Goal: Complete application form

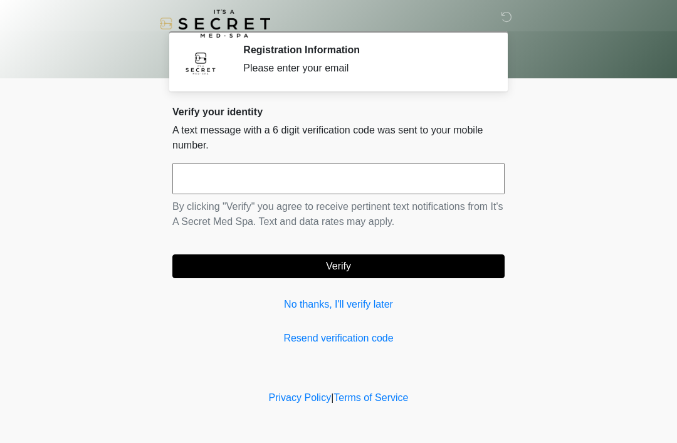
click at [242, 182] on input "text" at bounding box center [338, 178] width 332 height 31
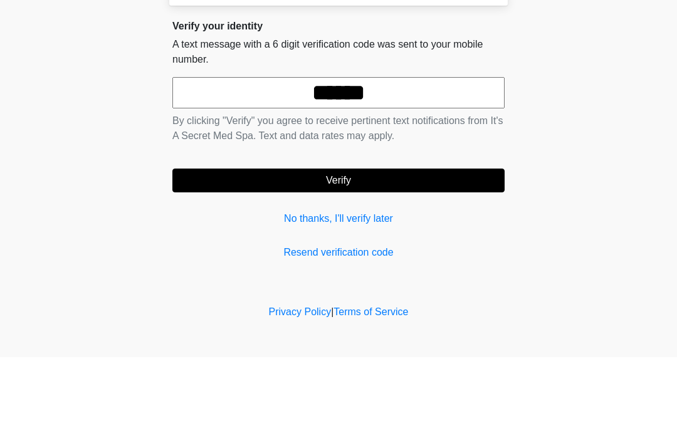
type input "******"
click at [354, 254] on button "Verify" at bounding box center [338, 266] width 332 height 24
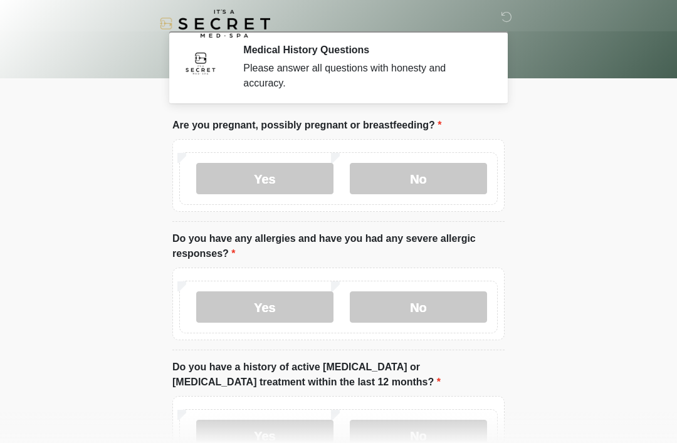
click at [440, 173] on label "No" at bounding box center [418, 178] width 137 height 31
click at [432, 305] on label "No" at bounding box center [418, 306] width 137 height 31
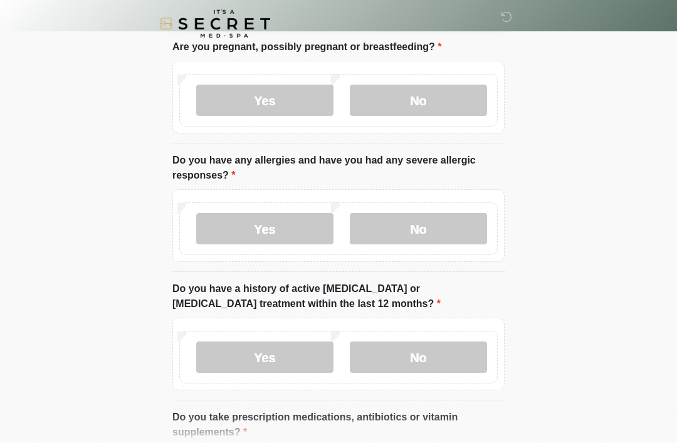
scroll to position [83, 0]
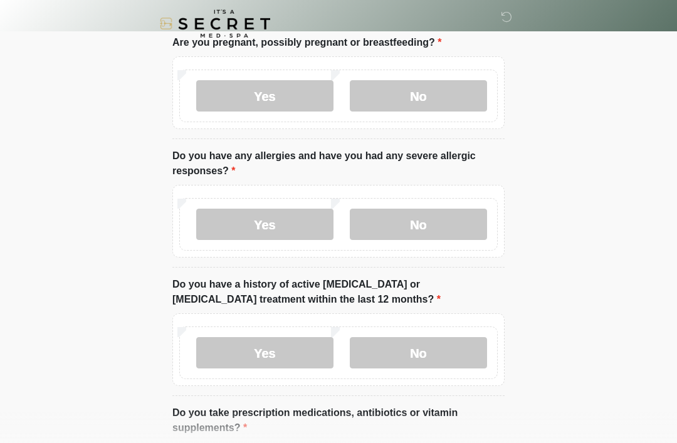
click at [425, 352] on label "No" at bounding box center [418, 352] width 137 height 31
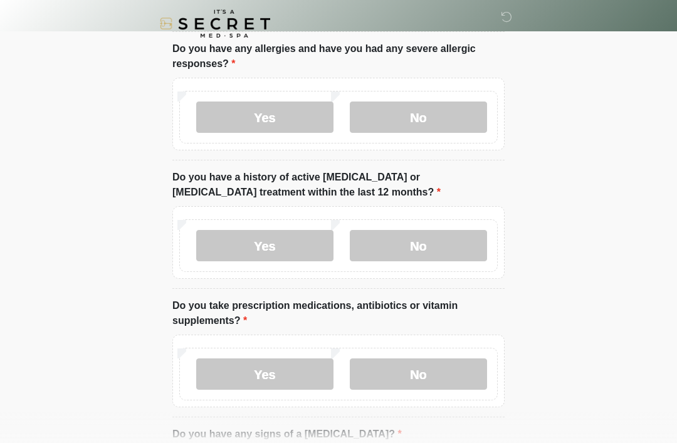
scroll to position [192, 0]
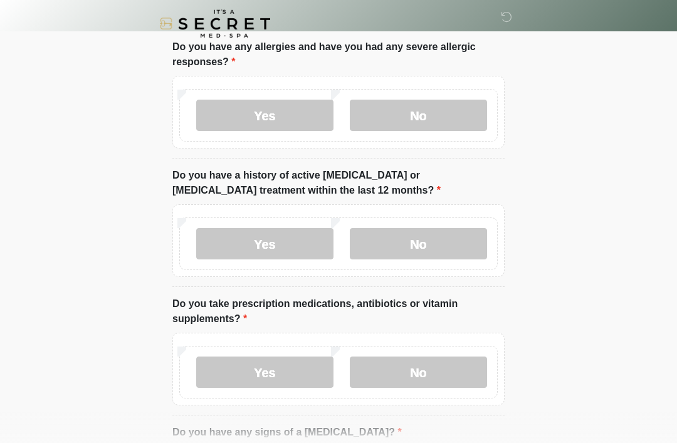
click at [429, 367] on label "No" at bounding box center [418, 371] width 137 height 31
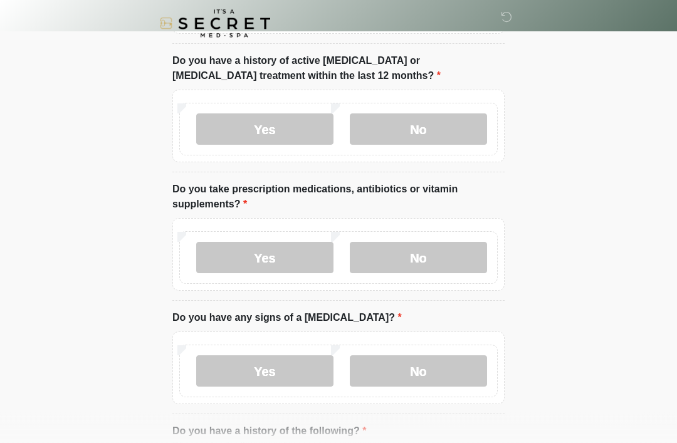
scroll to position [310, 0]
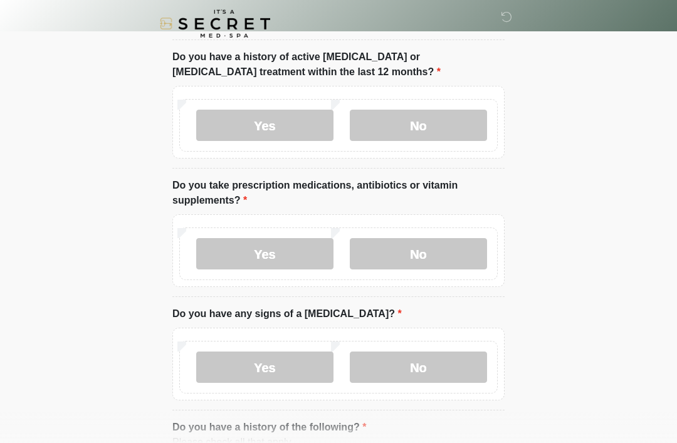
click at [433, 370] on label "No" at bounding box center [418, 366] width 137 height 31
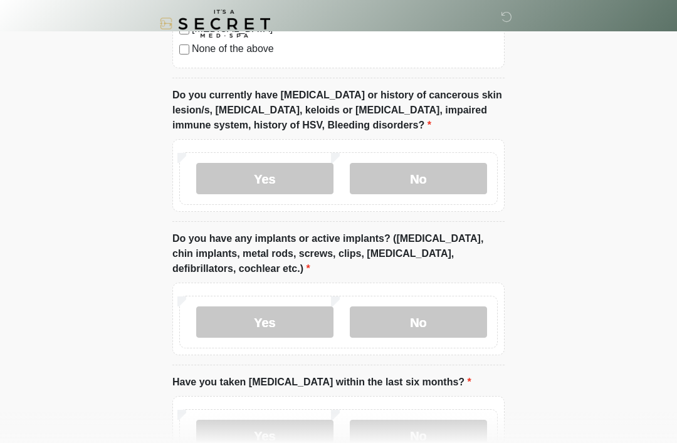
scroll to position [947, 0]
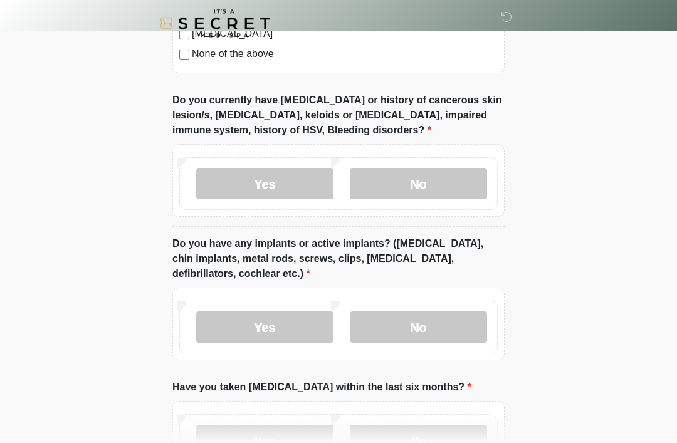
click at [445, 174] on label "No" at bounding box center [418, 184] width 137 height 31
click at [431, 321] on label "No" at bounding box center [418, 326] width 137 height 31
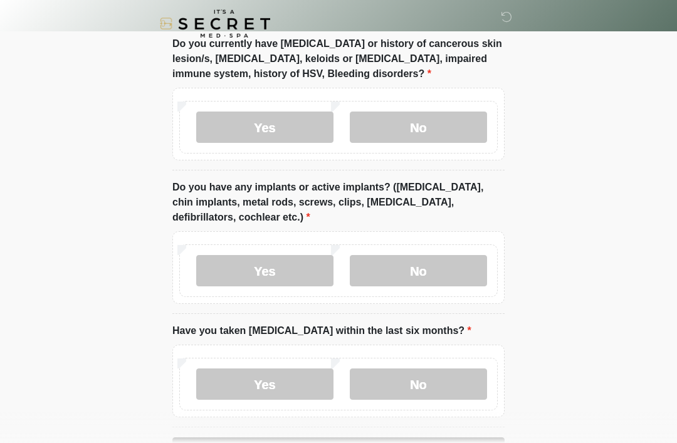
scroll to position [1047, 0]
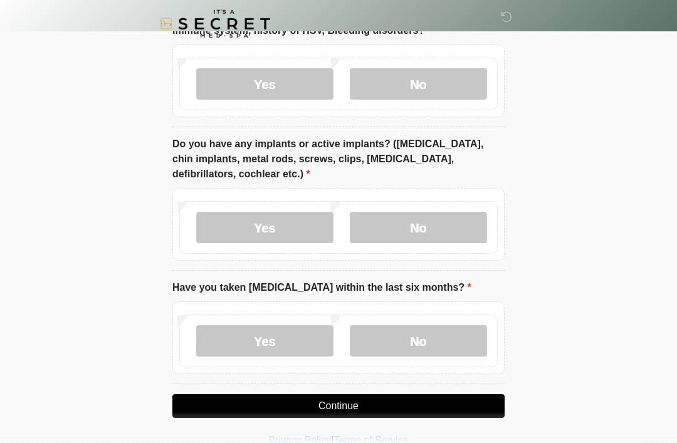
click at [437, 338] on label "No" at bounding box center [418, 340] width 137 height 31
click at [381, 397] on button "Continue" at bounding box center [338, 406] width 332 height 24
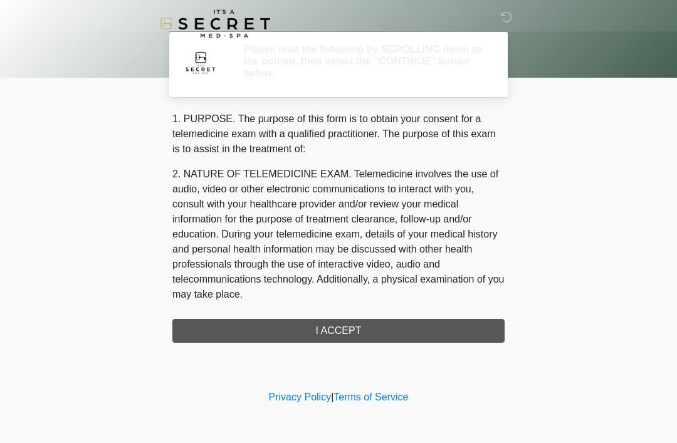
scroll to position [0, 0]
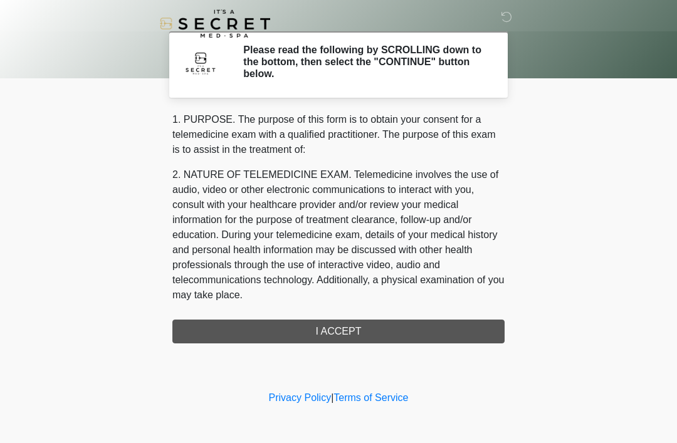
click at [361, 323] on div "1. PURPOSE. The purpose of this form is to obtain your consent for a telemedici…" at bounding box center [338, 227] width 332 height 231
click at [342, 331] on div "1. PURPOSE. The purpose of this form is to obtain your consent for a telemedici…" at bounding box center [338, 227] width 332 height 231
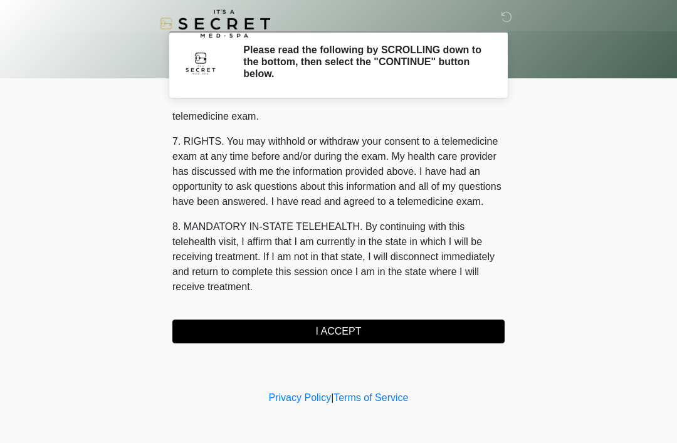
scroll to position [534, 0]
click at [365, 328] on button "I ACCEPT" at bounding box center [338, 332] width 332 height 24
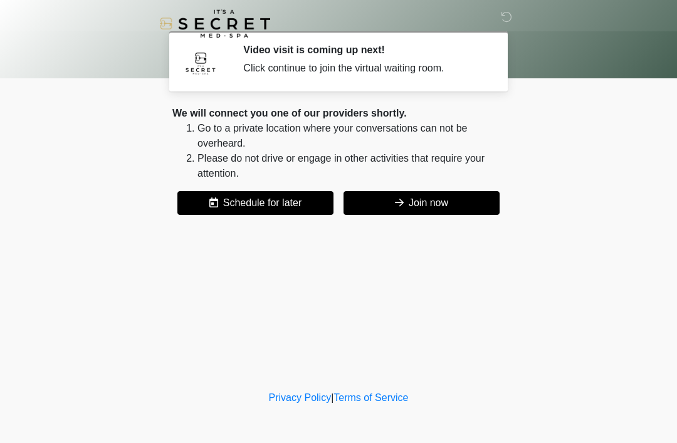
click at [440, 206] on button "Join now" at bounding box center [421, 203] width 156 height 24
